Goal: Find contact information: Find contact information

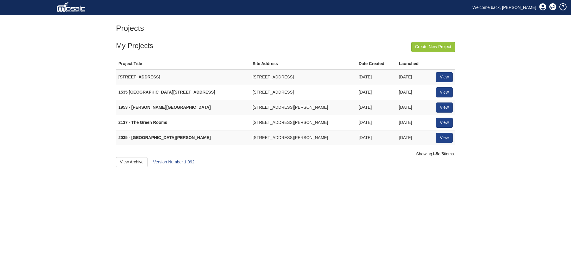
drag, startPoint x: 287, startPoint y: 108, endPoint x: 218, endPoint y: 109, distance: 68.4
click at [250, 109] on td "69 Gower Street London WC1E 6HJ" at bounding box center [303, 107] width 106 height 15
copy td "69 Gower Street London WC1E 6HJ"
click at [449, 108] on link "View" at bounding box center [444, 108] width 17 height 10
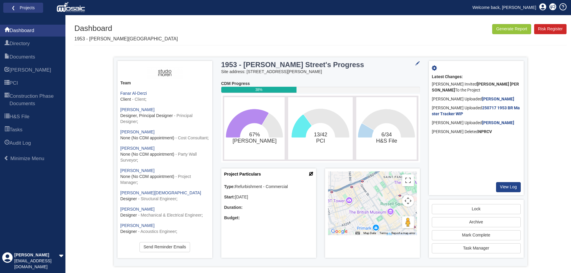
click at [312, 175] on icon at bounding box center [311, 174] width 4 height 4
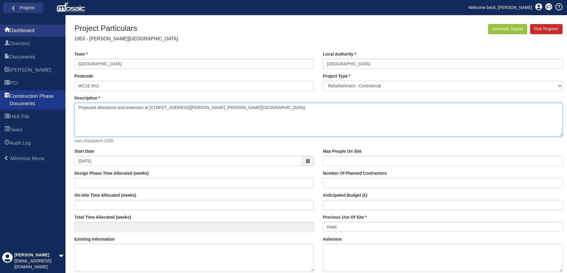
drag, startPoint x: 236, startPoint y: 108, endPoint x: 0, endPoint y: 104, distance: 236.0
click at [0, 104] on div "Dashboard Directory Documents HARI PCI Construction Phase Documents H&S File Ta…" at bounding box center [283, 253] width 567 height 477
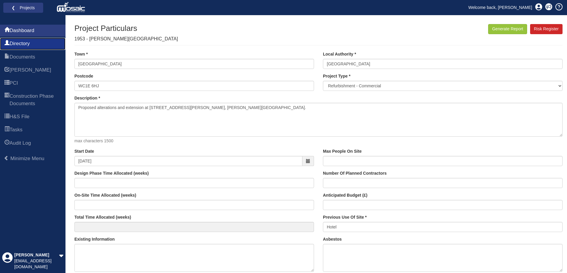
click at [26, 45] on span "Directory" at bounding box center [20, 43] width 20 height 7
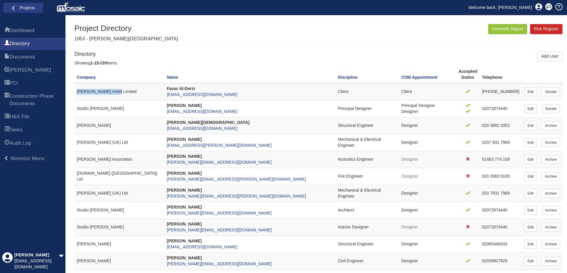
drag, startPoint x: 112, startPoint y: 93, endPoint x: 77, endPoint y: 94, distance: 34.3
click at [77, 94] on td "Garth Hotel Limited" at bounding box center [119, 91] width 90 height 17
copy td "Garth Hotel Limited"
drag, startPoint x: 216, startPoint y: 97, endPoint x: 170, endPoint y: 98, distance: 46.7
click at [170, 98] on td "Fanar Al-Derzi fanar.alderzi@symf.uk" at bounding box center [249, 91] width 171 height 17
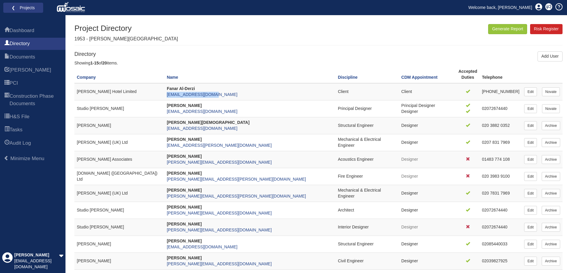
copy link "fanar.alderzi@symf.uk"
drag, startPoint x: 203, startPoint y: 87, endPoint x: 171, endPoint y: 90, distance: 32.2
click at [171, 90] on td "Fanar Al-Derzi fanar.alderzi@symf.uk" at bounding box center [249, 91] width 171 height 17
copy strong "Fanar Al-Derzi"
drag, startPoint x: 507, startPoint y: 94, endPoint x: 469, endPoint y: 93, distance: 38.1
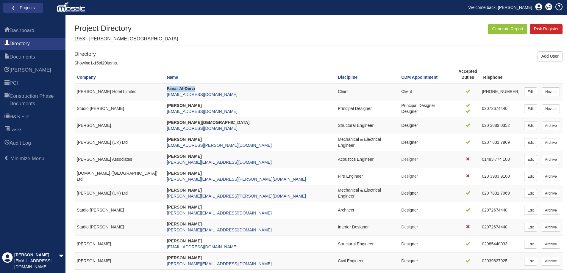
click at [479, 93] on td "+44 7760 687998" at bounding box center [500, 91] width 42 height 17
copy td "+44 7760 687998"
